Goal: Task Accomplishment & Management: Manage account settings

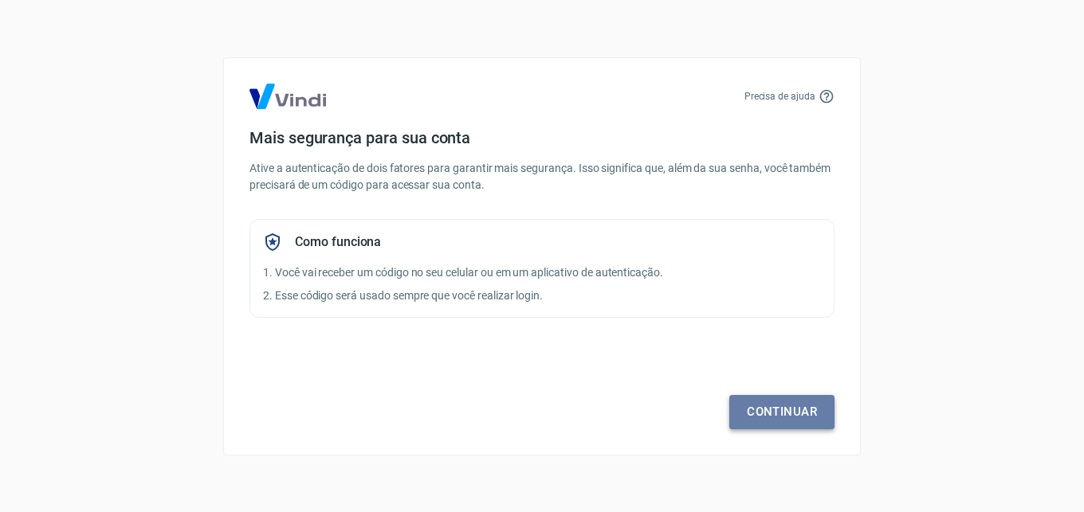
click at [786, 414] on link "Continuar" at bounding box center [781, 411] width 105 height 33
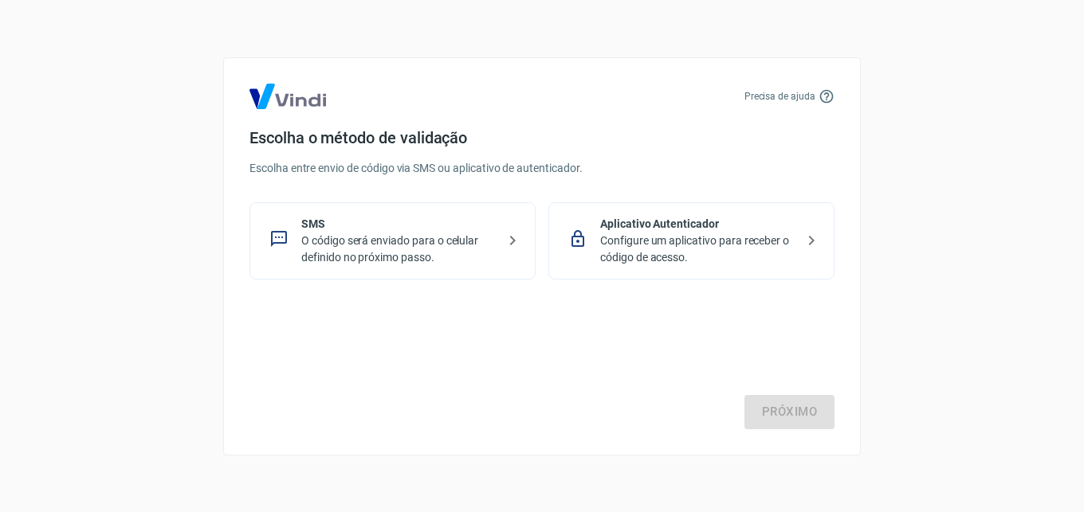
click at [707, 238] on p "Configure um aplicativo para receber o código de acesso." at bounding box center [697, 249] width 195 height 33
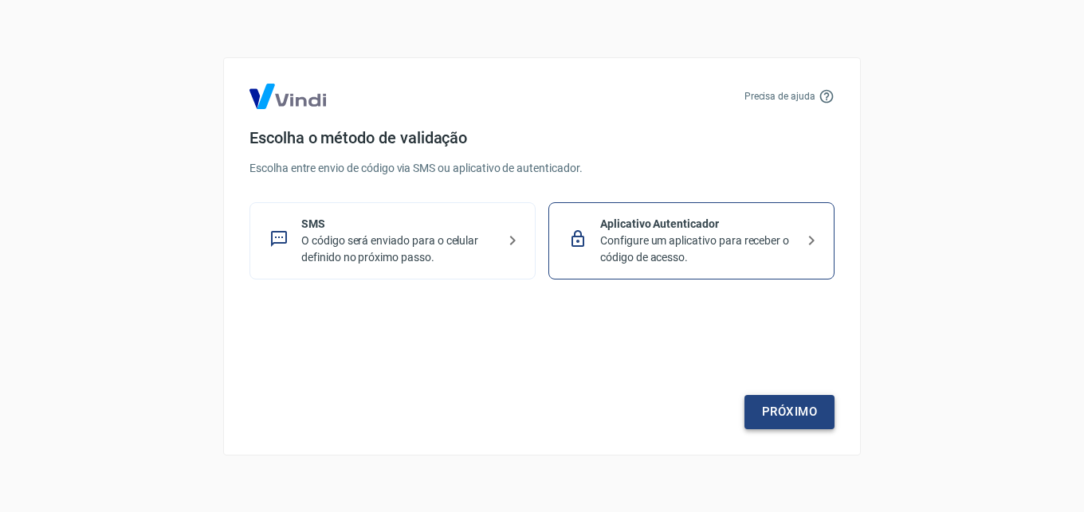
click at [790, 417] on link "Próximo" at bounding box center [789, 411] width 90 height 33
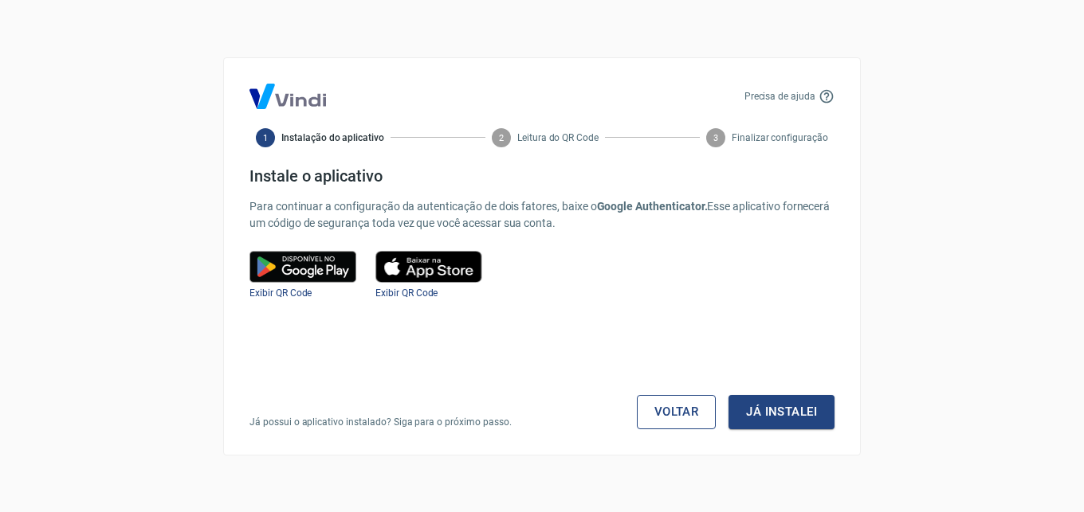
click at [673, 407] on link "Voltar" at bounding box center [677, 411] width 80 height 33
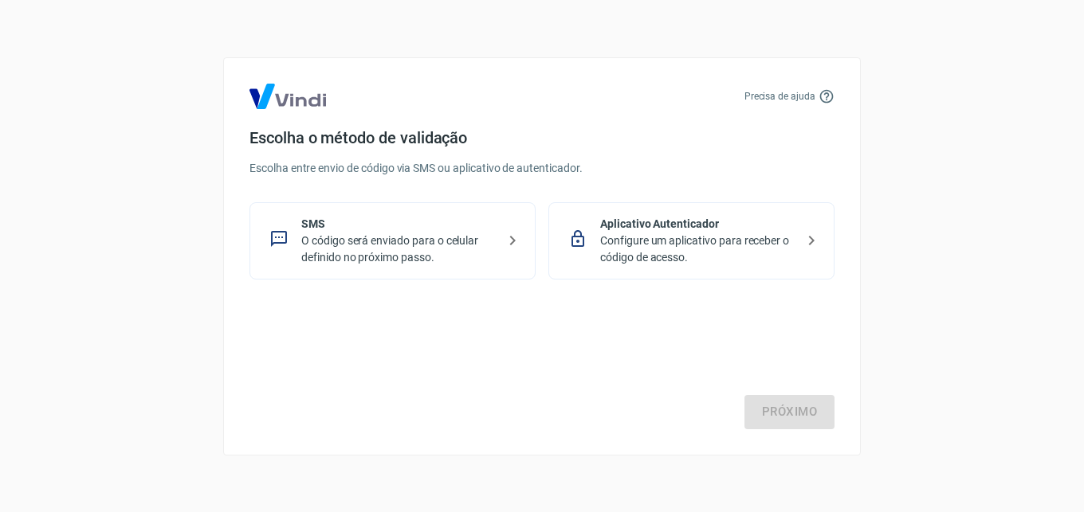
click at [316, 249] on p "O código será enviado para o celular definido no próximo passo." at bounding box center [398, 249] width 195 height 33
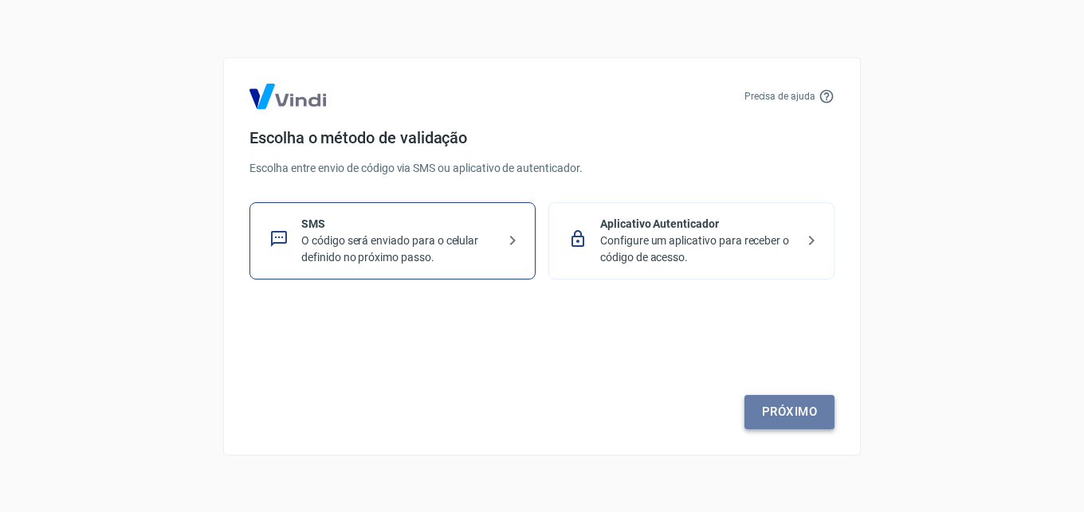
click at [788, 406] on link "Próximo" at bounding box center [789, 411] width 90 height 33
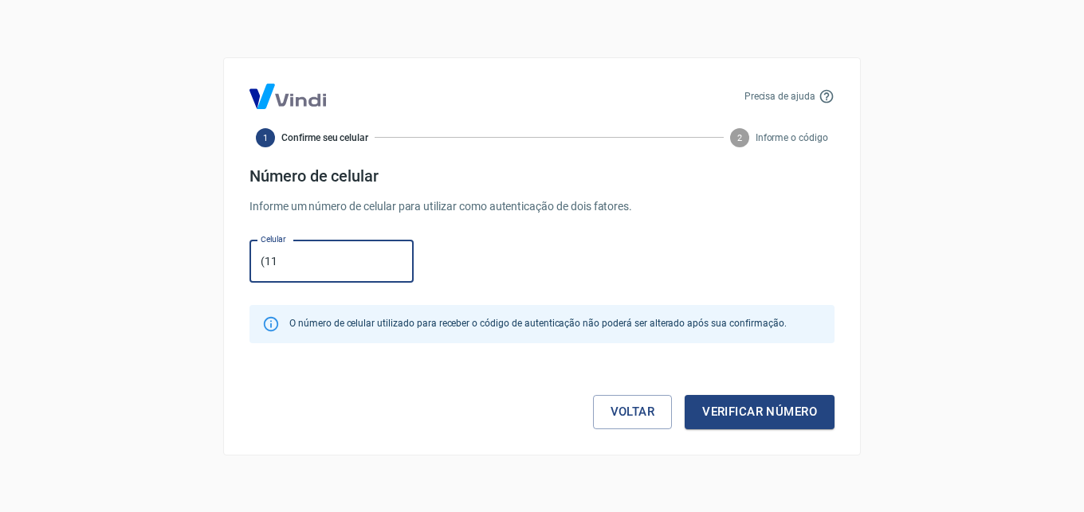
type input "(1"
type input "(9"
click at [684, 395] on button "Verificar número" at bounding box center [759, 411] width 150 height 33
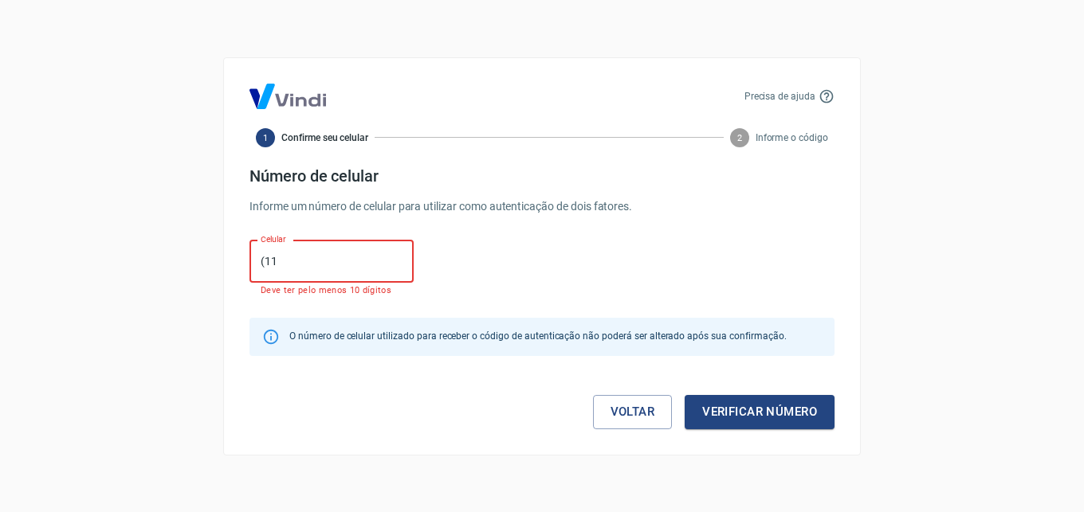
click at [331, 264] on input "(11" at bounding box center [331, 262] width 164 height 42
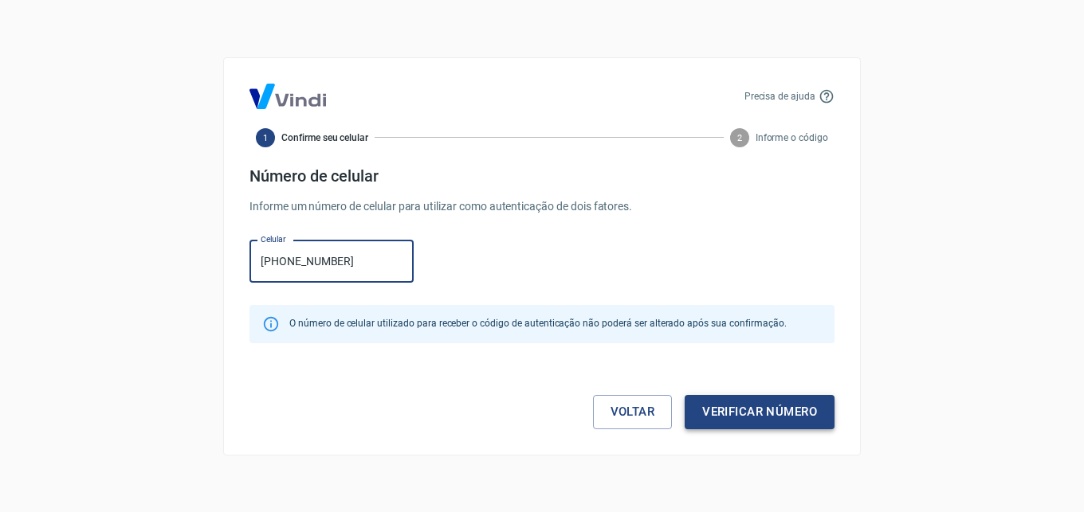
type input "[PHONE_NUMBER]"
click at [768, 407] on button "Verificar número" at bounding box center [759, 411] width 150 height 33
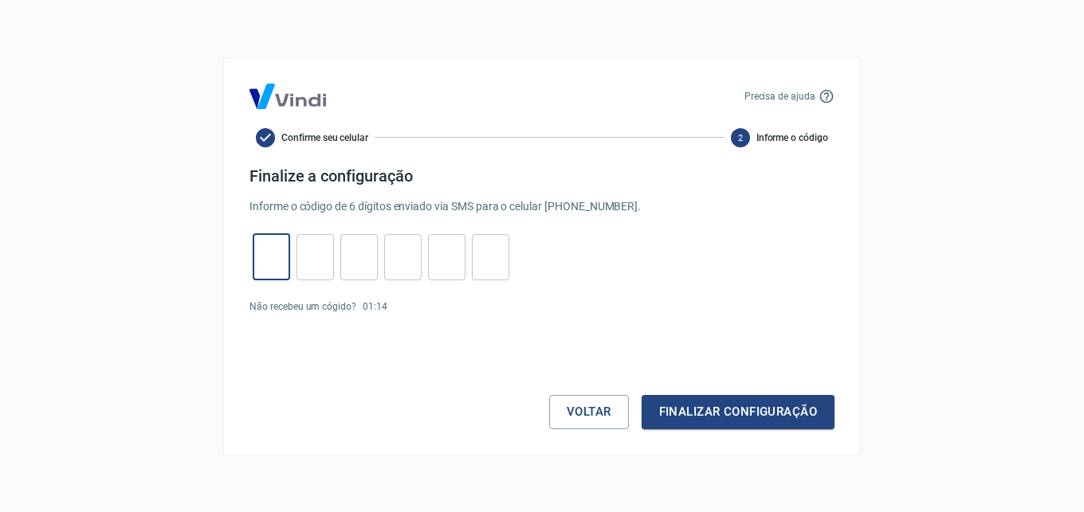
click at [262, 261] on input "tel" at bounding box center [271, 257] width 37 height 34
type input "9"
type input "0"
type input "6"
type input "7"
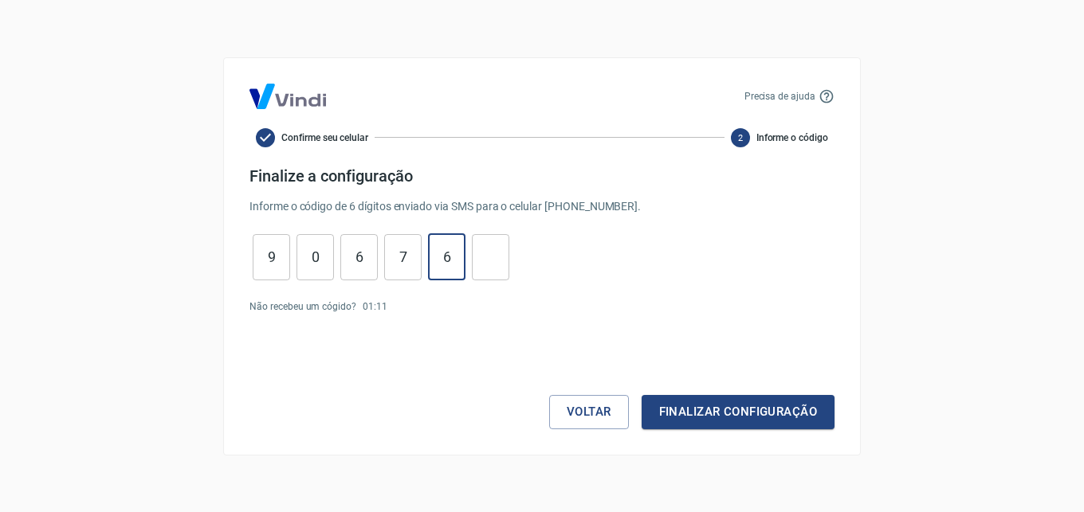
type input "6"
type input "8"
click at [673, 406] on button "Finalizar configuração" at bounding box center [737, 411] width 193 height 33
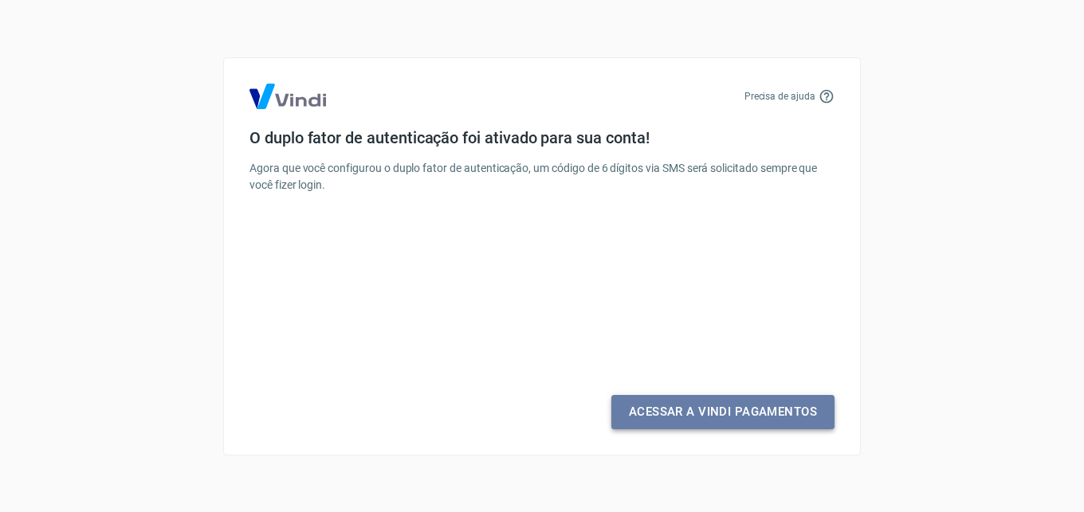
click at [704, 415] on link "Acessar a Vindi Pagamentos" at bounding box center [722, 411] width 223 height 33
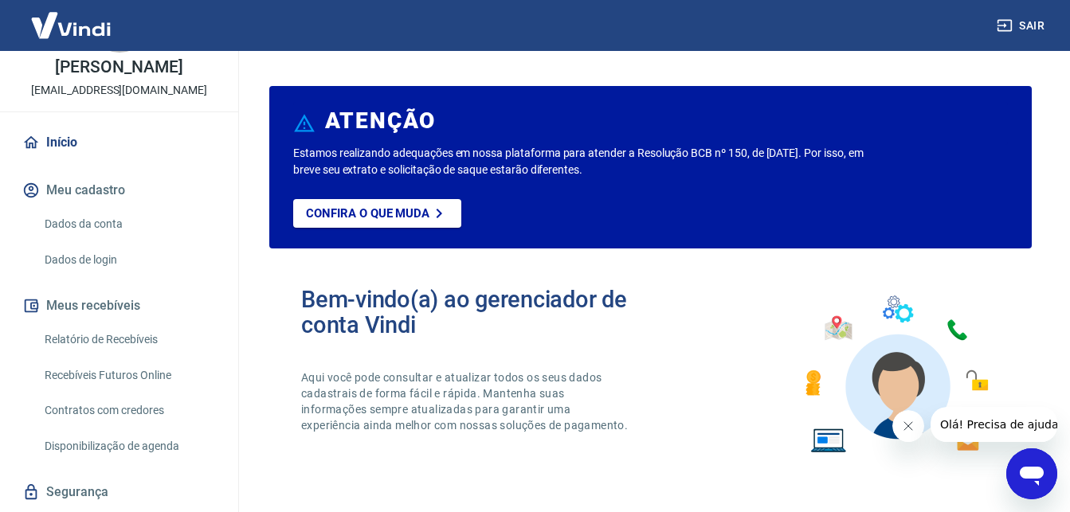
scroll to position [120, 0]
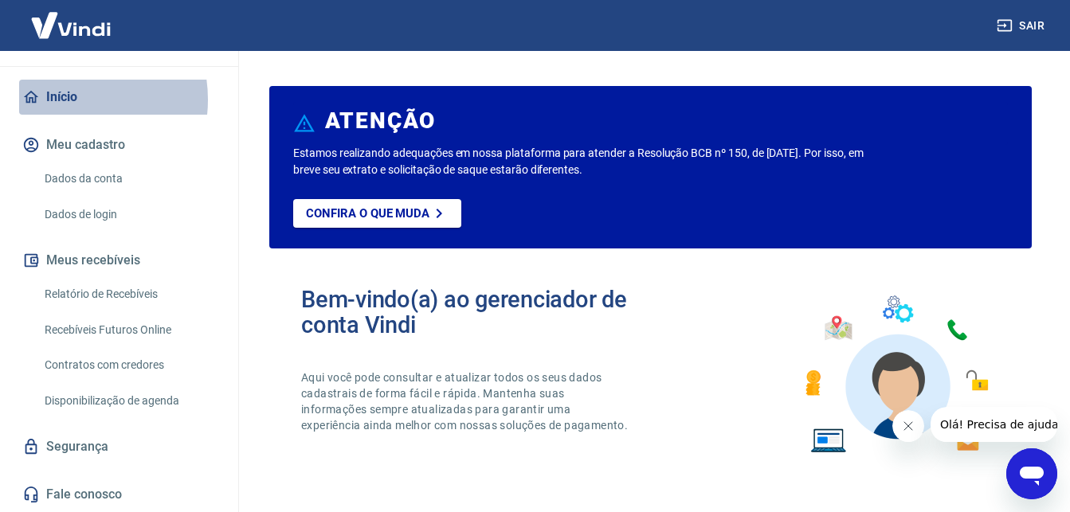
click at [64, 100] on link "Início" at bounding box center [119, 97] width 200 height 35
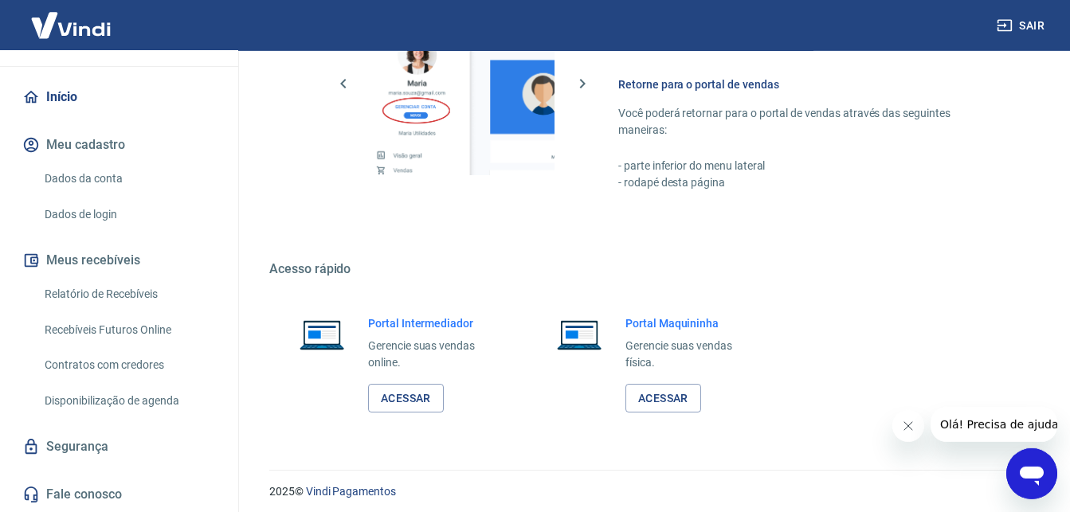
scroll to position [960, 0]
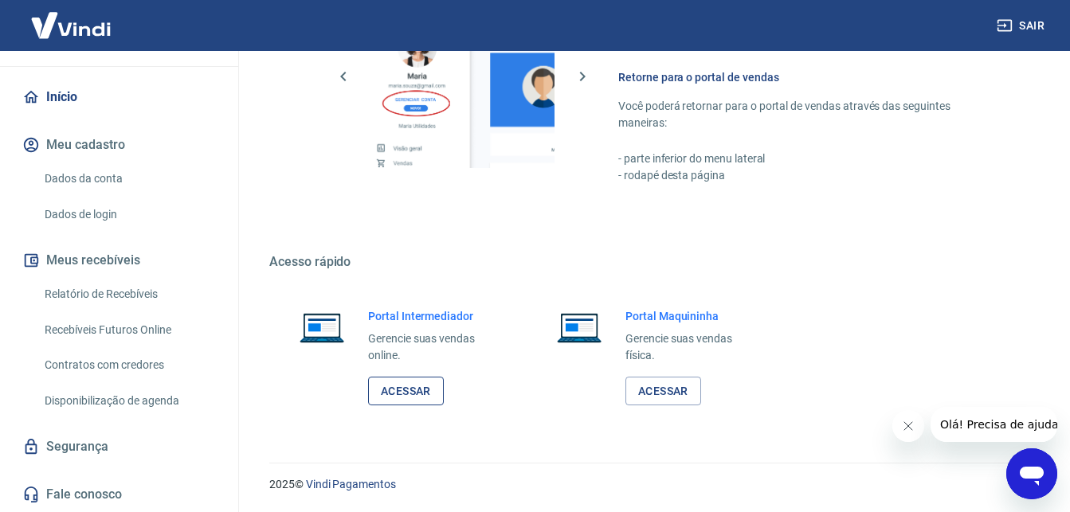
click at [411, 390] on link "Acessar" at bounding box center [406, 391] width 76 height 29
click at [927, 265] on h5 "Acesso rápido" at bounding box center [650, 262] width 763 height 16
